Goal: Task Accomplishment & Management: Use online tool/utility

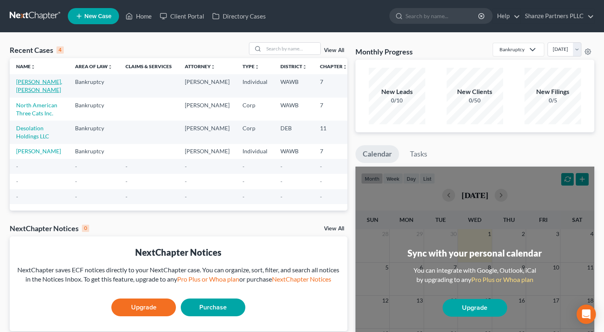
click at [33, 79] on link "[PERSON_NAME], [PERSON_NAME]" at bounding box center [39, 85] width 46 height 15
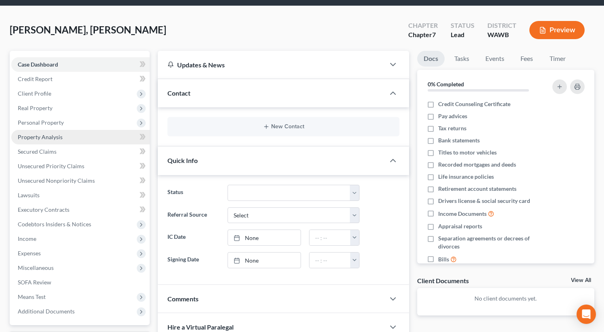
scroll to position [28, 0]
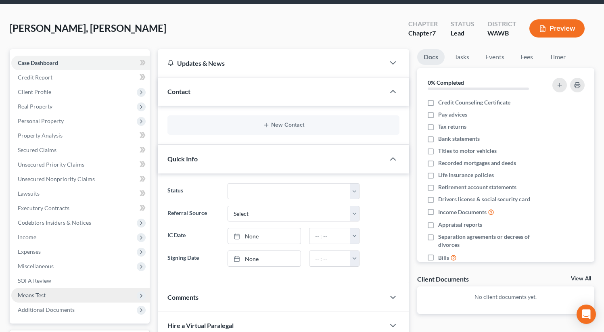
click at [70, 294] on span "Means Test" at bounding box center [80, 295] width 138 height 15
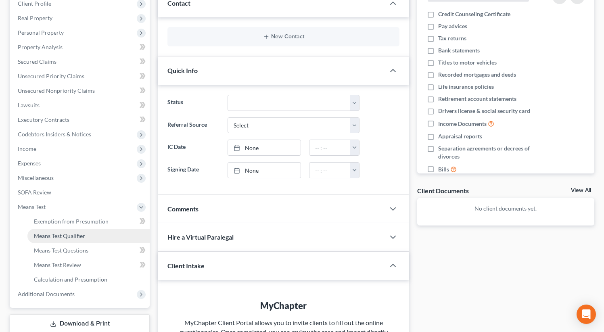
click at [77, 234] on span "Means Test Qualifier" at bounding box center [59, 235] width 51 height 7
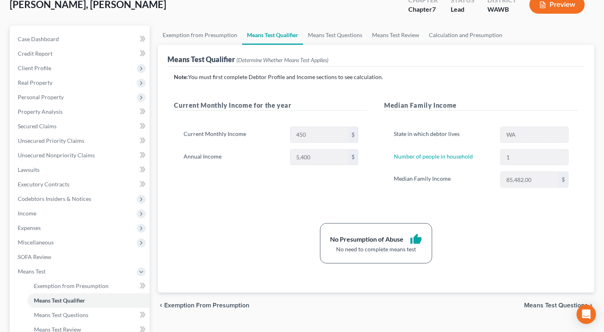
scroll to position [48, 0]
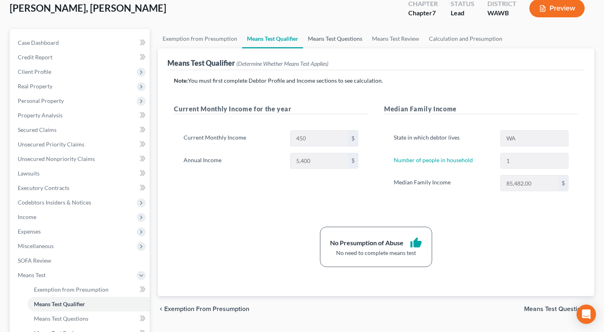
click at [309, 42] on link "Means Test Questions" at bounding box center [335, 38] width 64 height 19
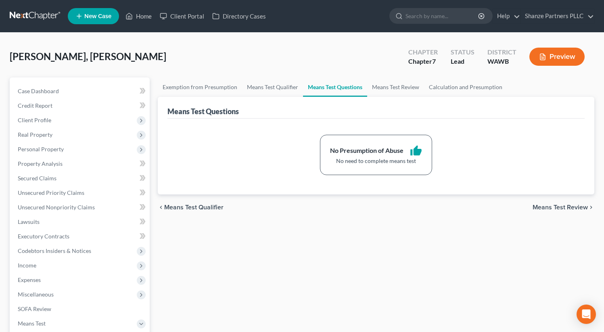
click at [396, 202] on div "chevron_left Means Test Qualifier Means Test Review chevron_right" at bounding box center [376, 207] width 437 height 26
click at [391, 92] on link "Means Test Review" at bounding box center [395, 86] width 57 height 19
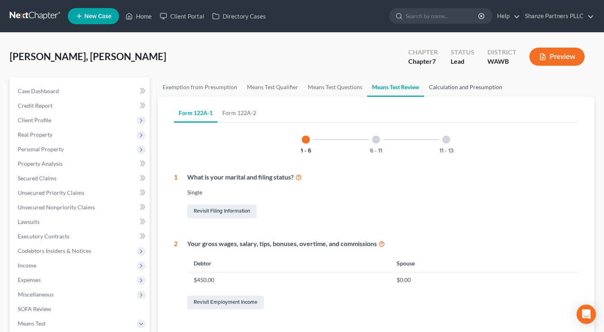
click at [439, 88] on link "Calculation and Presumption" at bounding box center [465, 86] width 83 height 19
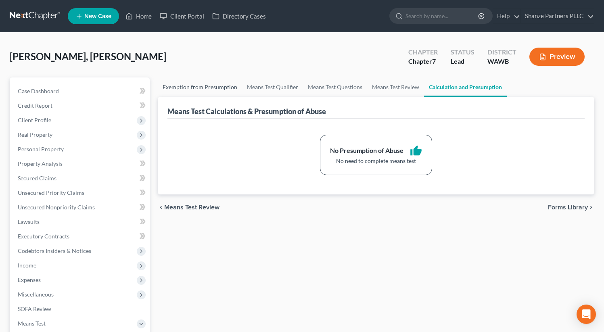
click at [226, 92] on link "Exemption from Presumption" at bounding box center [200, 86] width 84 height 19
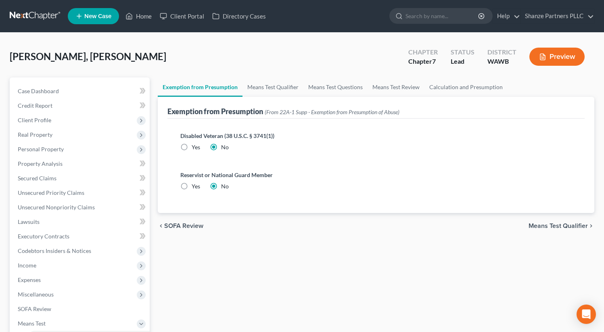
click at [435, 244] on div "Exemption from Presumption Means Test Qualifier Means Test Questions Means Test…" at bounding box center [376, 273] width 445 height 393
click at [290, 92] on link "Means Test Qualifier" at bounding box center [272, 86] width 61 height 19
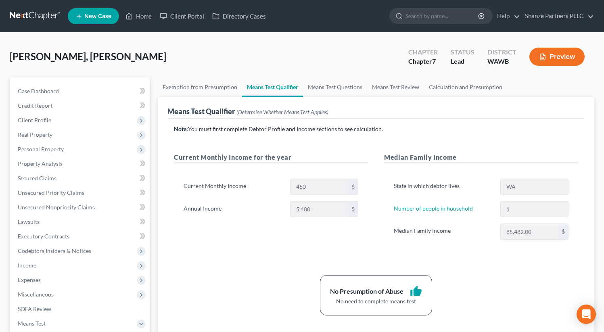
click at [264, 278] on div "No Presumption of Abuse thumb_up No need to complete means test" at bounding box center [376, 295] width 412 height 40
click at [335, 85] on link "Means Test Questions" at bounding box center [335, 86] width 64 height 19
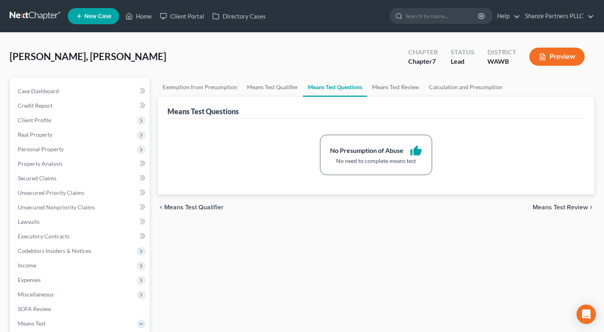
click at [51, 55] on span "[PERSON_NAME], [PERSON_NAME]" at bounding box center [88, 56] width 157 height 12
